Goal: Navigation & Orientation: Find specific page/section

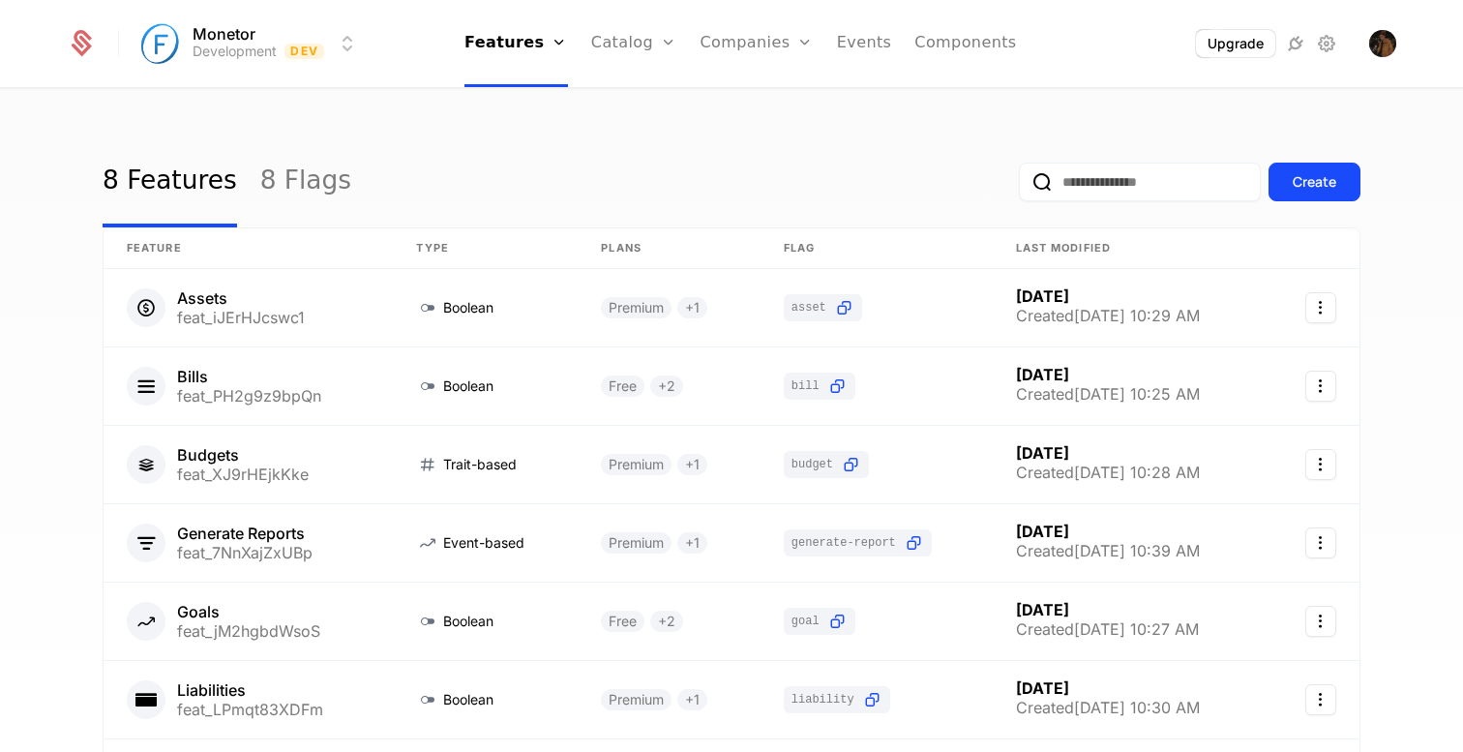
click at [946, 49] on link "Components" at bounding box center [966, 43] width 102 height 87
